Goal: Task Accomplishment & Management: Manage account settings

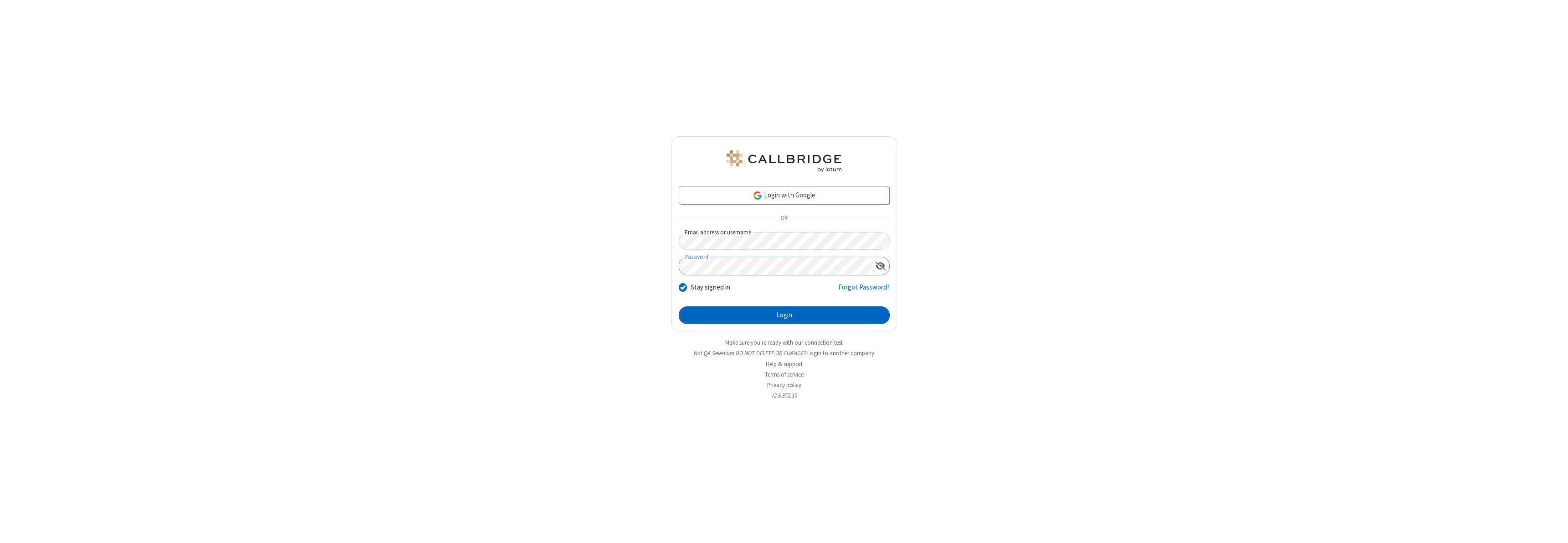
click at [784, 315] on button "Login" at bounding box center [784, 316] width 211 height 18
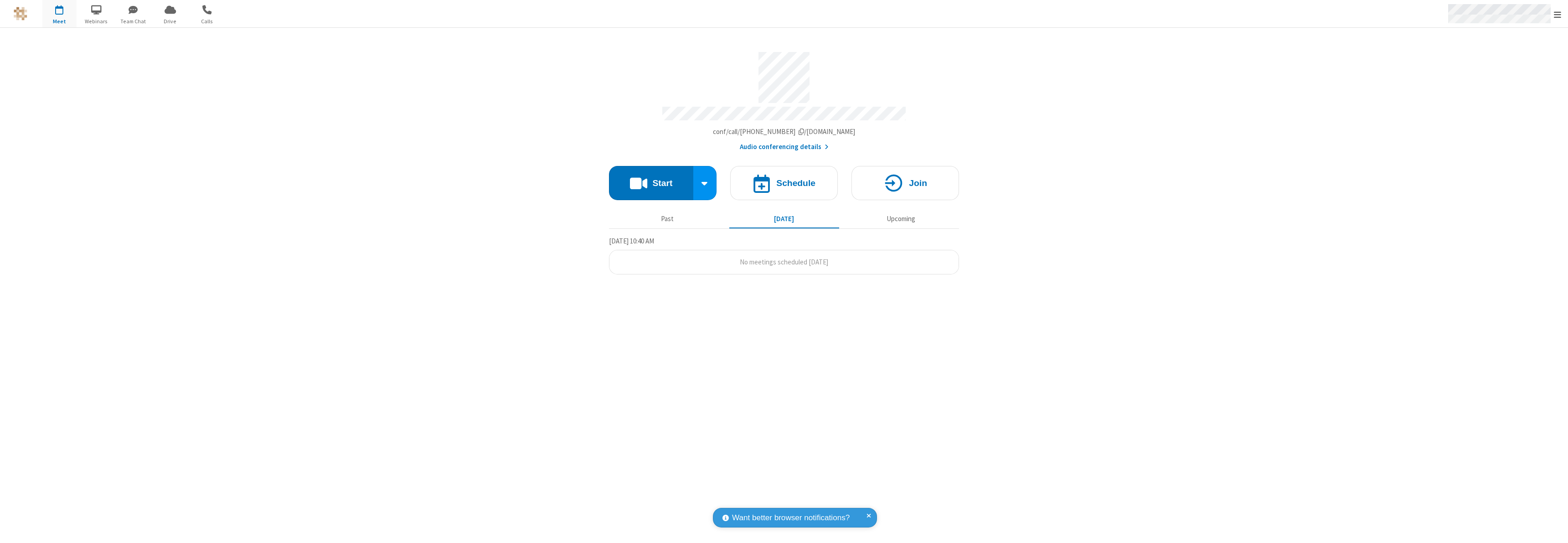
click at [1557, 14] on span "Open menu" at bounding box center [1556, 14] width 7 height 9
click at [1499, 61] on div "Settings" at bounding box center [1504, 61] width 127 height 25
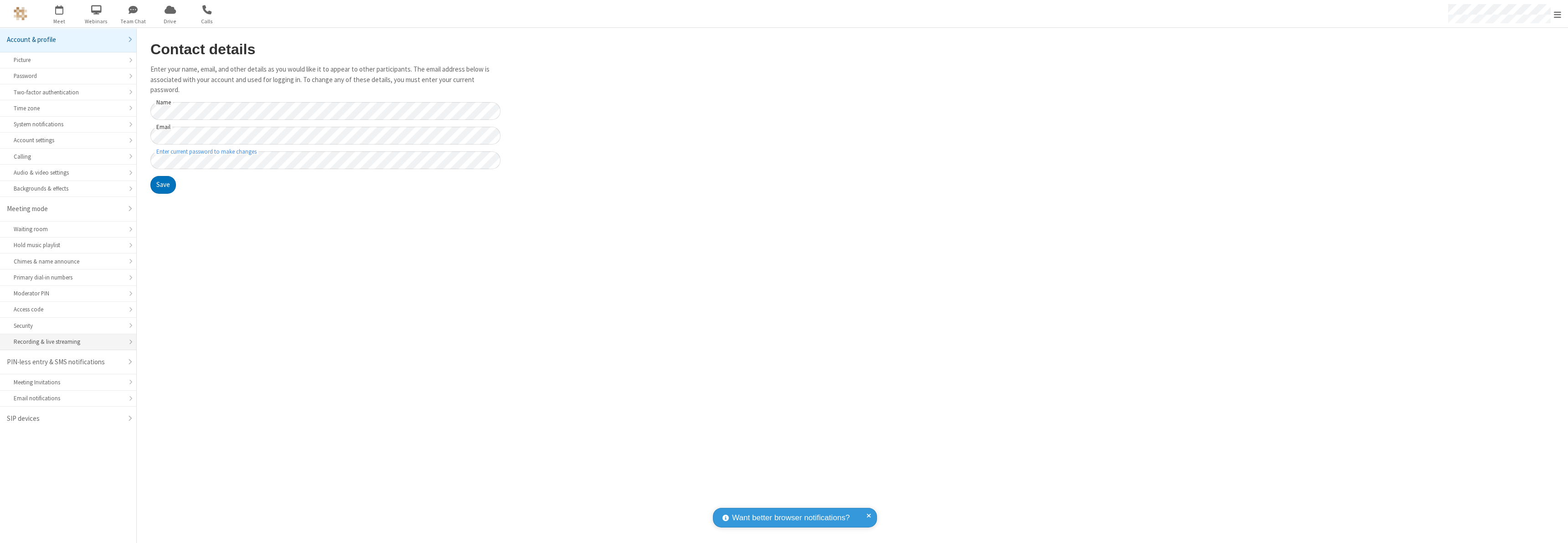
click at [68, 342] on div "Recording & live streaming" at bounding box center [68, 342] width 109 height 9
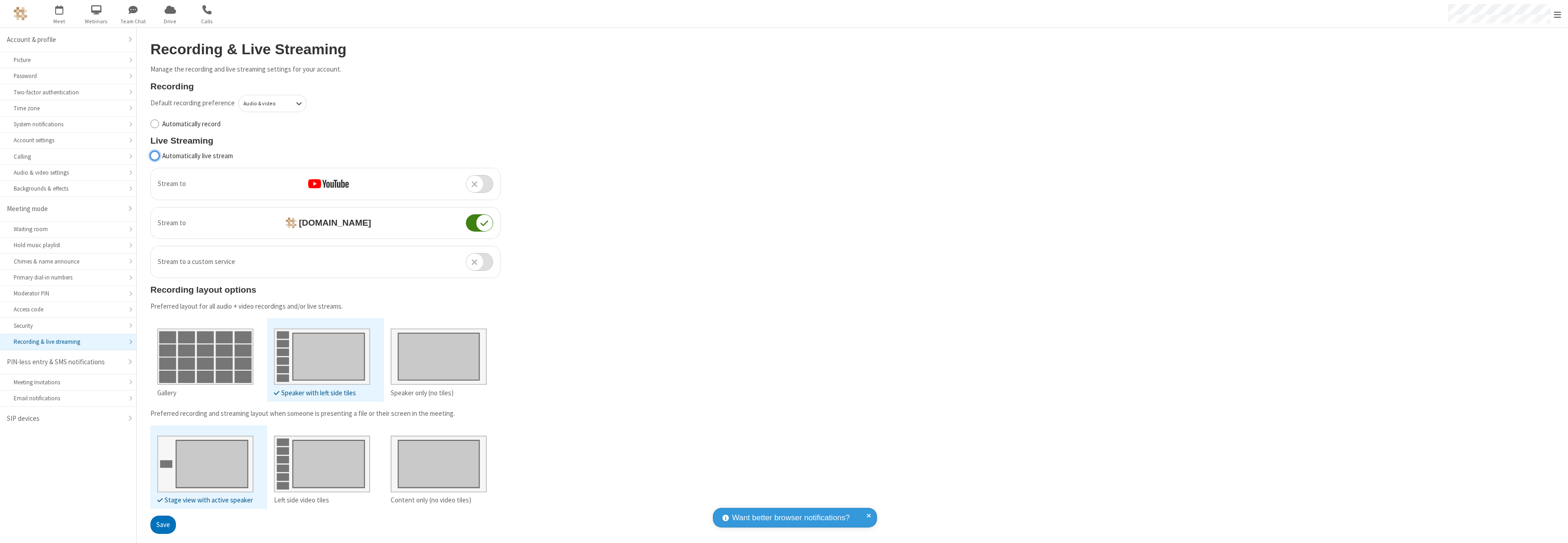
click at [154, 155] on input "Automatically live stream" at bounding box center [154, 156] width 9 height 10
checkbox input "true"
click at [162, 524] on button "Save" at bounding box center [163, 525] width 26 height 18
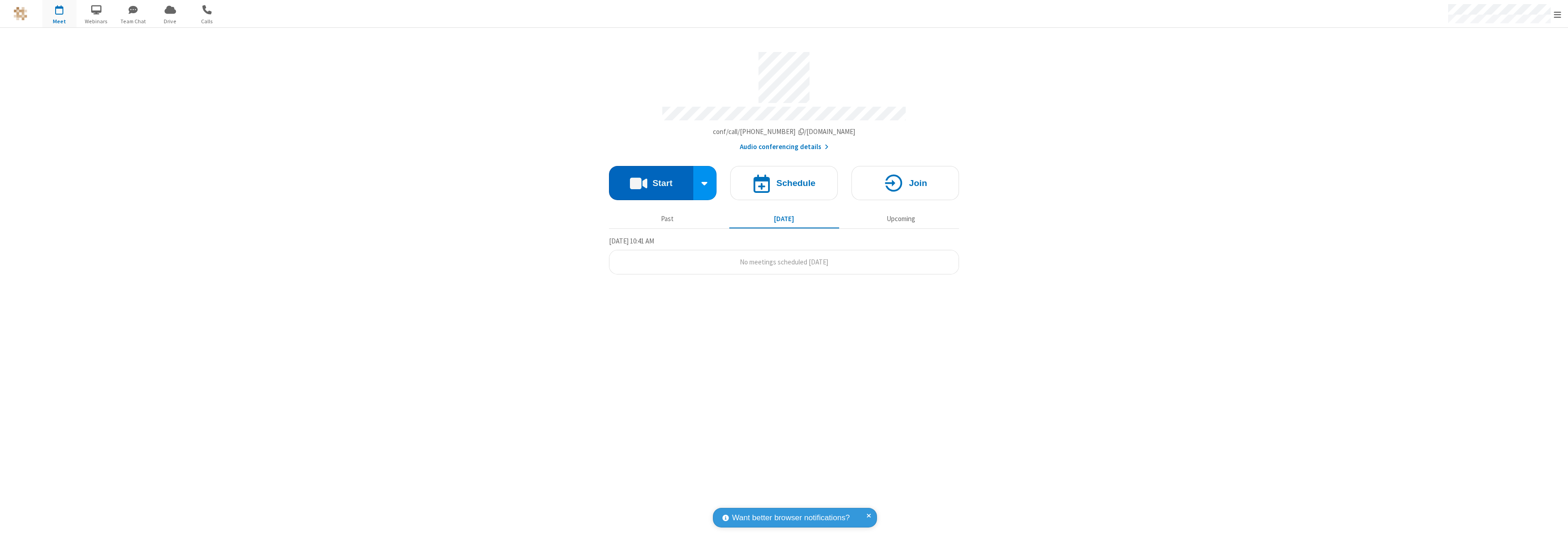
click at [651, 178] on button "Start" at bounding box center [651, 183] width 85 height 34
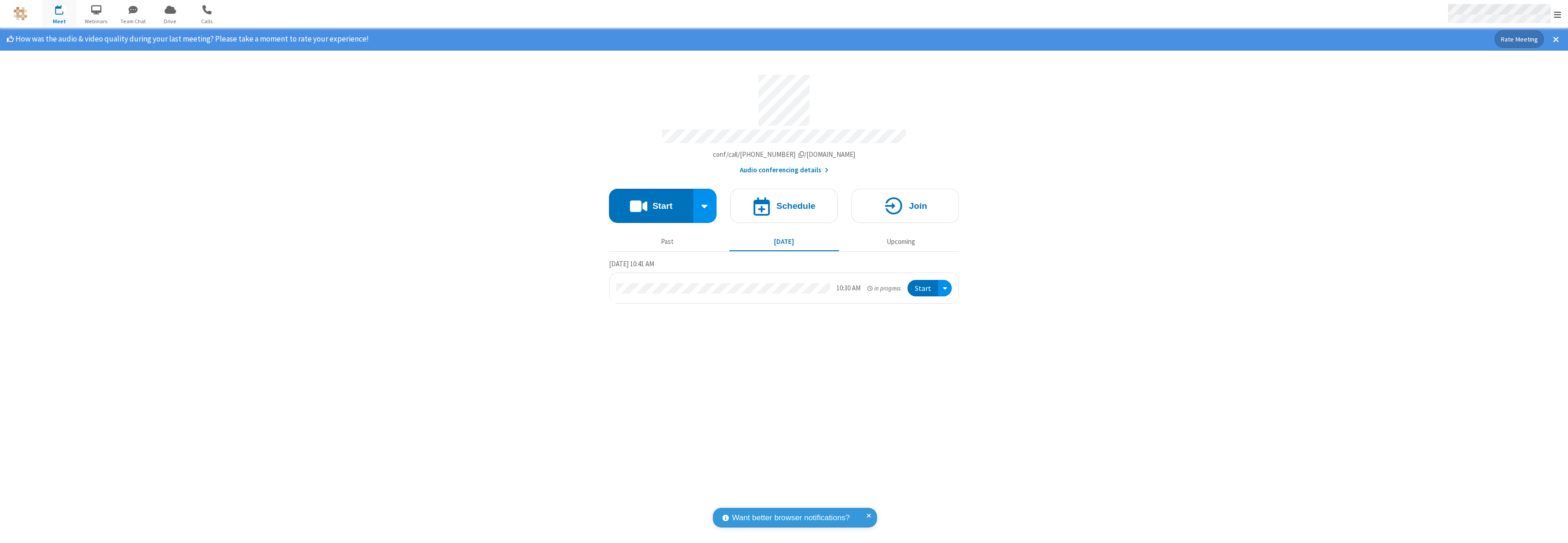
click at [1557, 14] on span "Open menu" at bounding box center [1556, 14] width 7 height 9
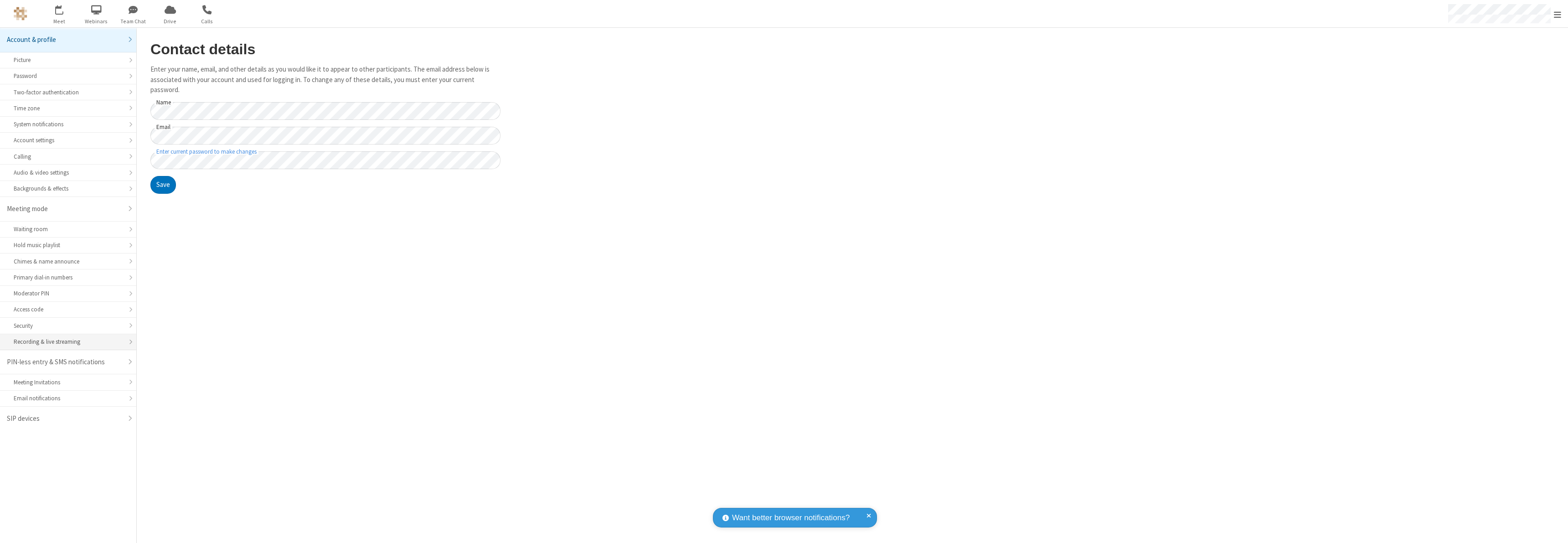
click at [68, 342] on div "Recording & live streaming" at bounding box center [68, 342] width 109 height 9
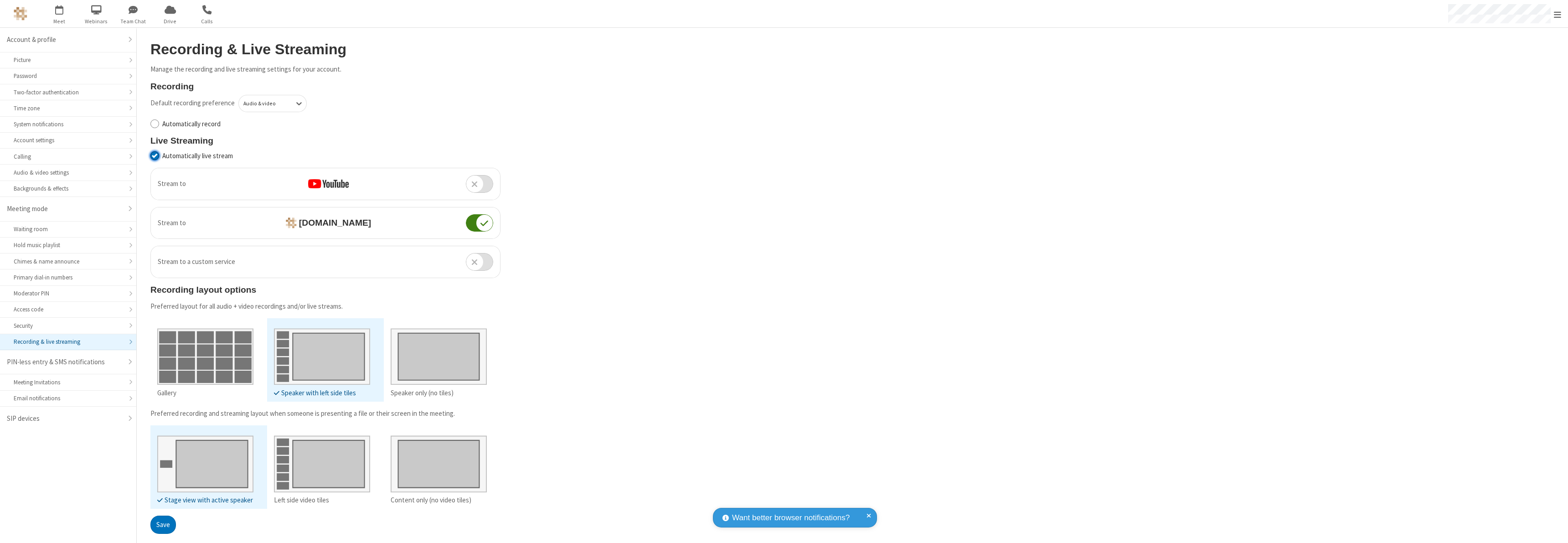
click at [154, 155] on input "Automatically live stream" at bounding box center [154, 156] width 9 height 10
checkbox input "false"
click at [162, 524] on button "Save" at bounding box center [163, 525] width 26 height 18
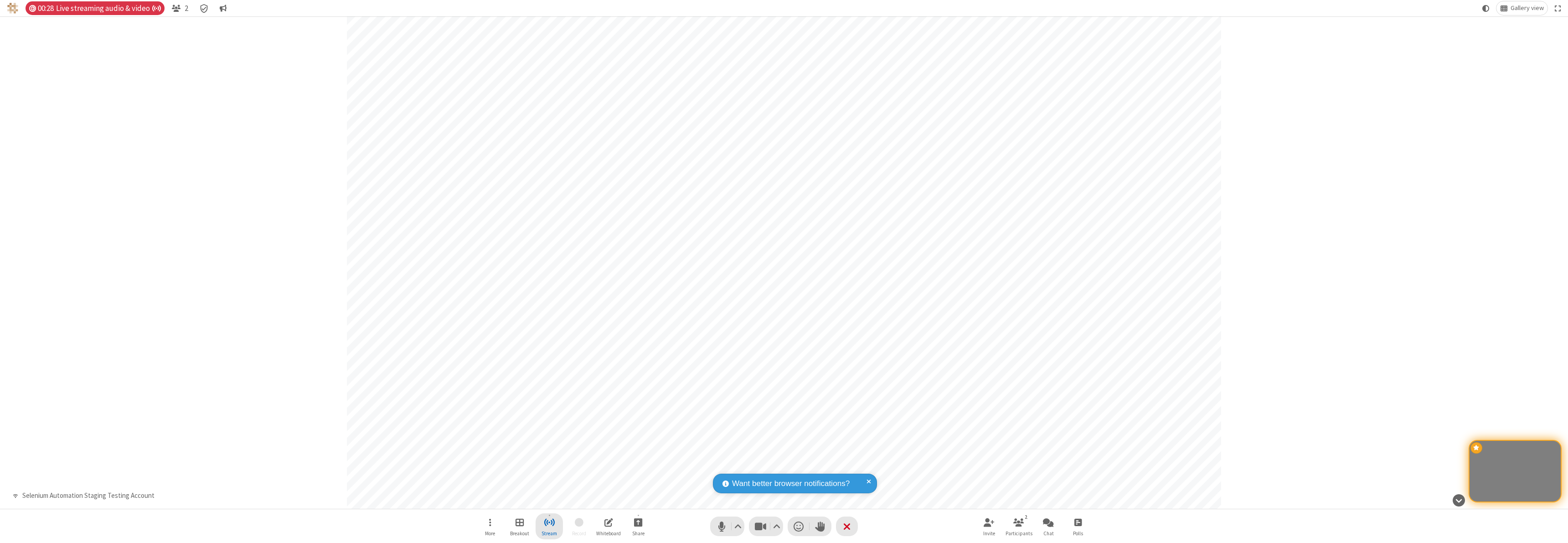
click at [550, 526] on span "Stop streaming" at bounding box center [549, 522] width 11 height 11
click at [515, 461] on span "Copy stream link" at bounding box center [515, 461] width 49 height 9
click at [674, 423] on span "Close popover" at bounding box center [674, 423] width 5 height 8
click at [550, 526] on span "Stop streaming" at bounding box center [549, 522] width 11 height 11
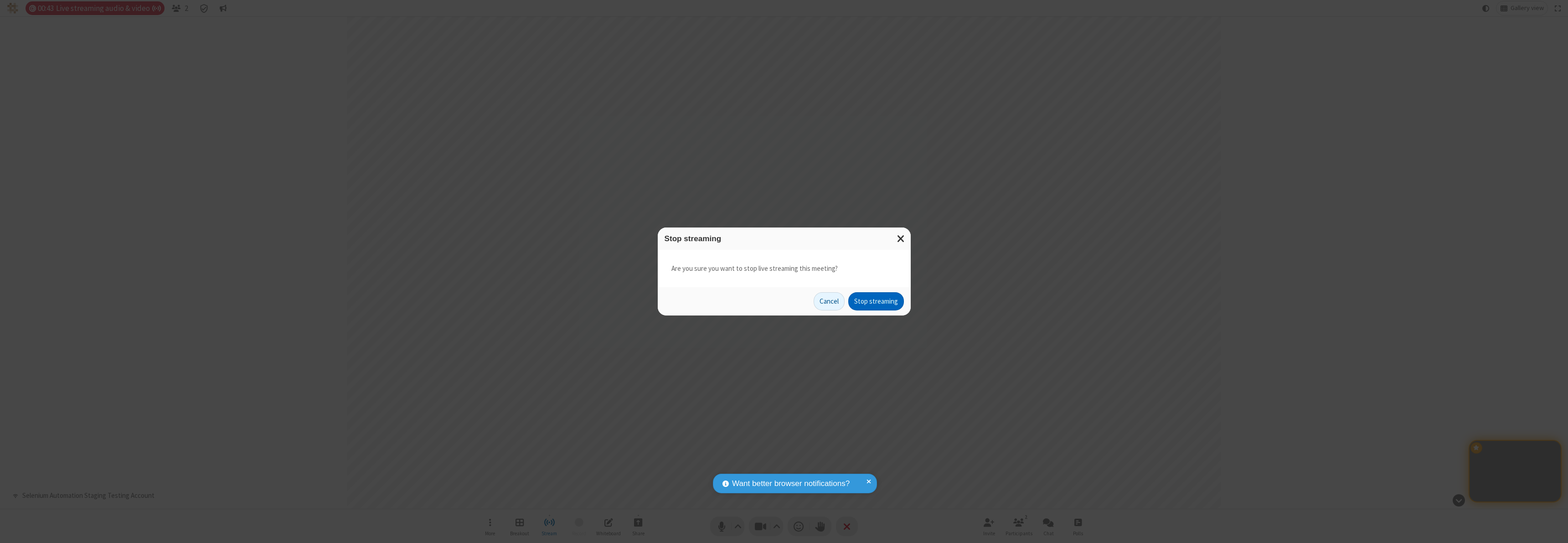
click at [876, 302] on button "Stop streaming" at bounding box center [876, 301] width 56 height 18
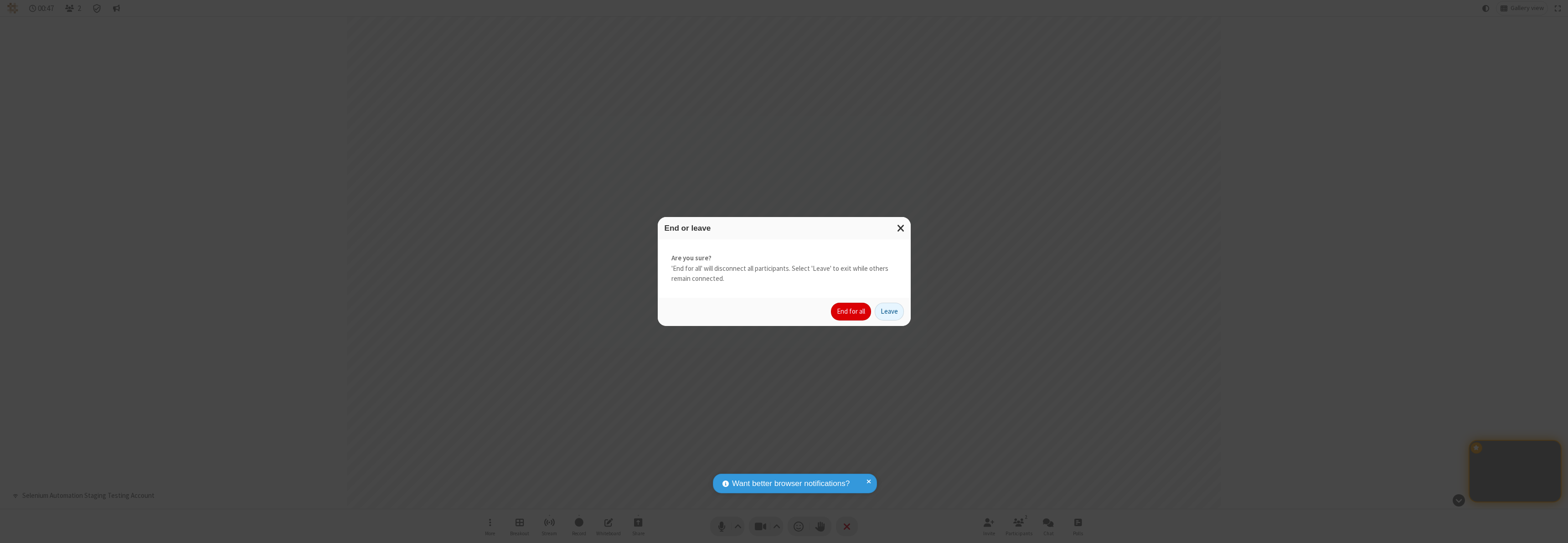
click at [851, 312] on button "End for all" at bounding box center [850, 312] width 40 height 18
